Goal: Navigation & Orientation: Find specific page/section

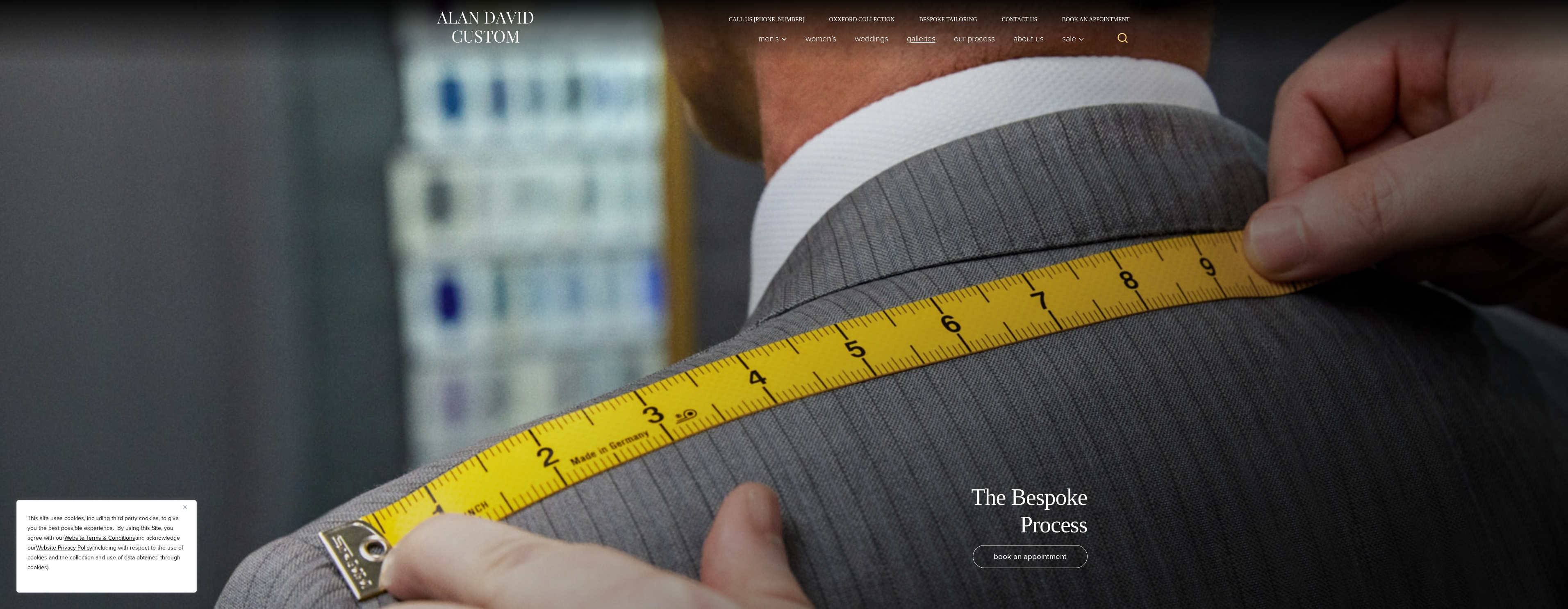
click at [940, 36] on link "Galleries" at bounding box center [920, 38] width 47 height 16
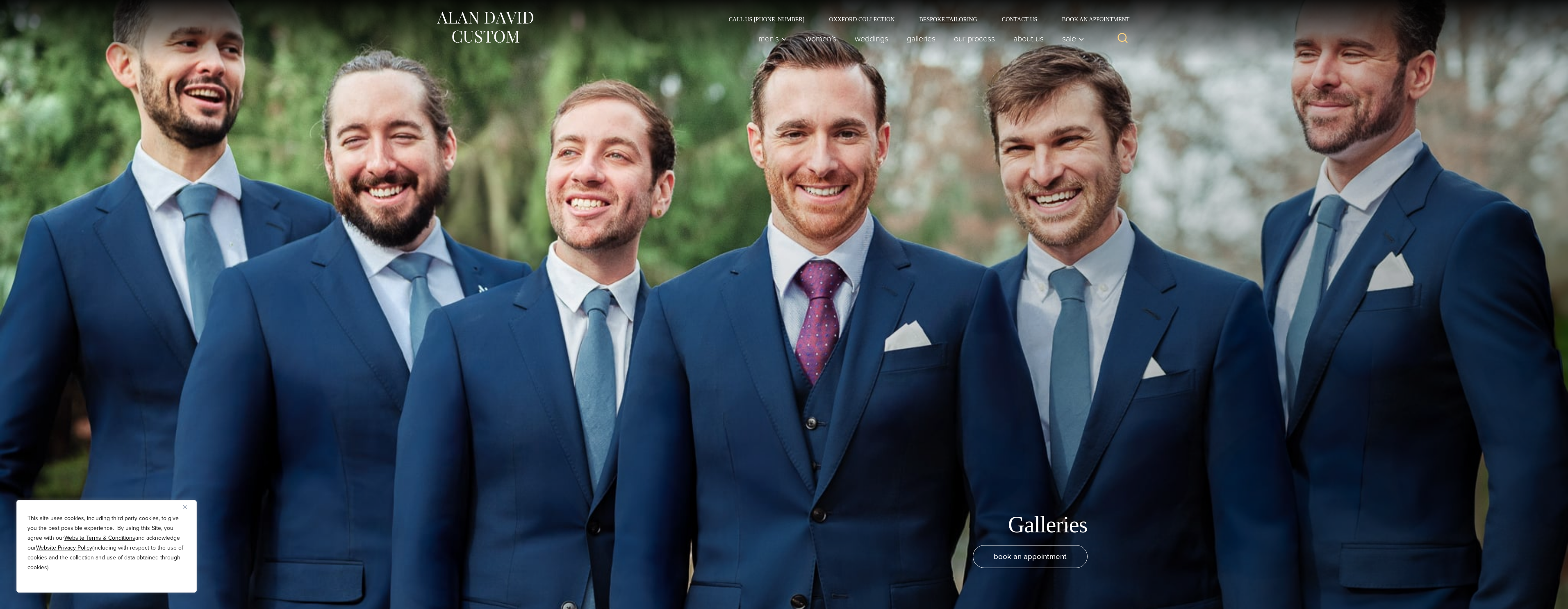
click at [985, 19] on link "Bespoke Tailoring" at bounding box center [948, 19] width 82 height 5
